Goal: Information Seeking & Learning: Compare options

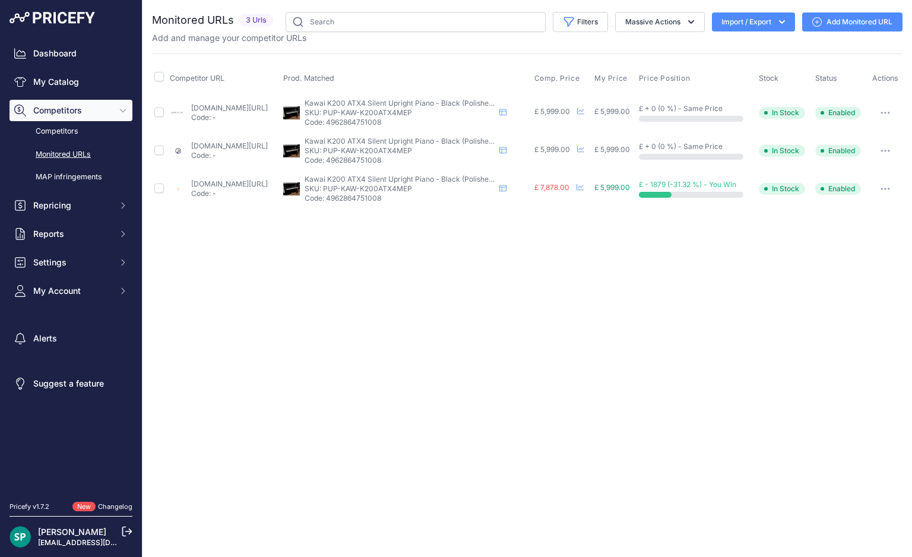
click at [40, 21] on img at bounding box center [51, 18] width 85 height 12
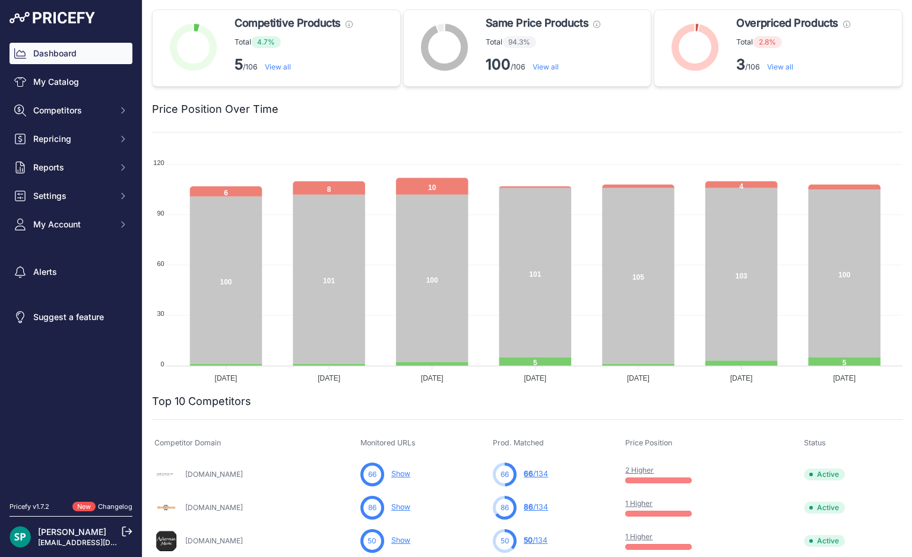
click at [777, 68] on link "View all" at bounding box center [780, 66] width 26 height 9
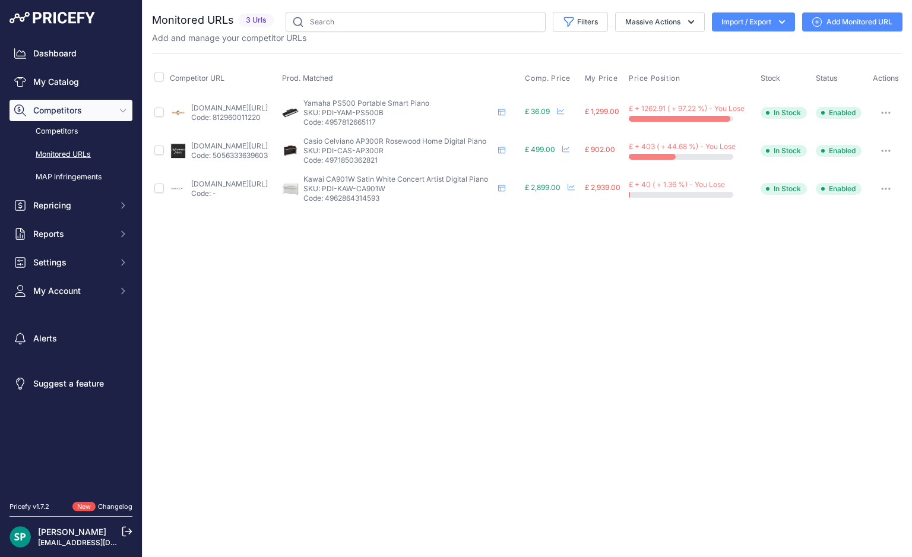
click at [213, 146] on link "ackermanmusic.co.uk/casio-celviano-ap-300-digital-piano-rosewood-8463203.html?p…" at bounding box center [229, 145] width 77 height 9
click at [221, 117] on p "Code: 812960011220" at bounding box center [229, 117] width 77 height 9
click at [242, 103] on link "gear4music.com/keyboards-and-pianos/yamaha-p-s500-digital-piano-black/55ri?prir…" at bounding box center [229, 107] width 77 height 9
